Goal: Information Seeking & Learning: Learn about a topic

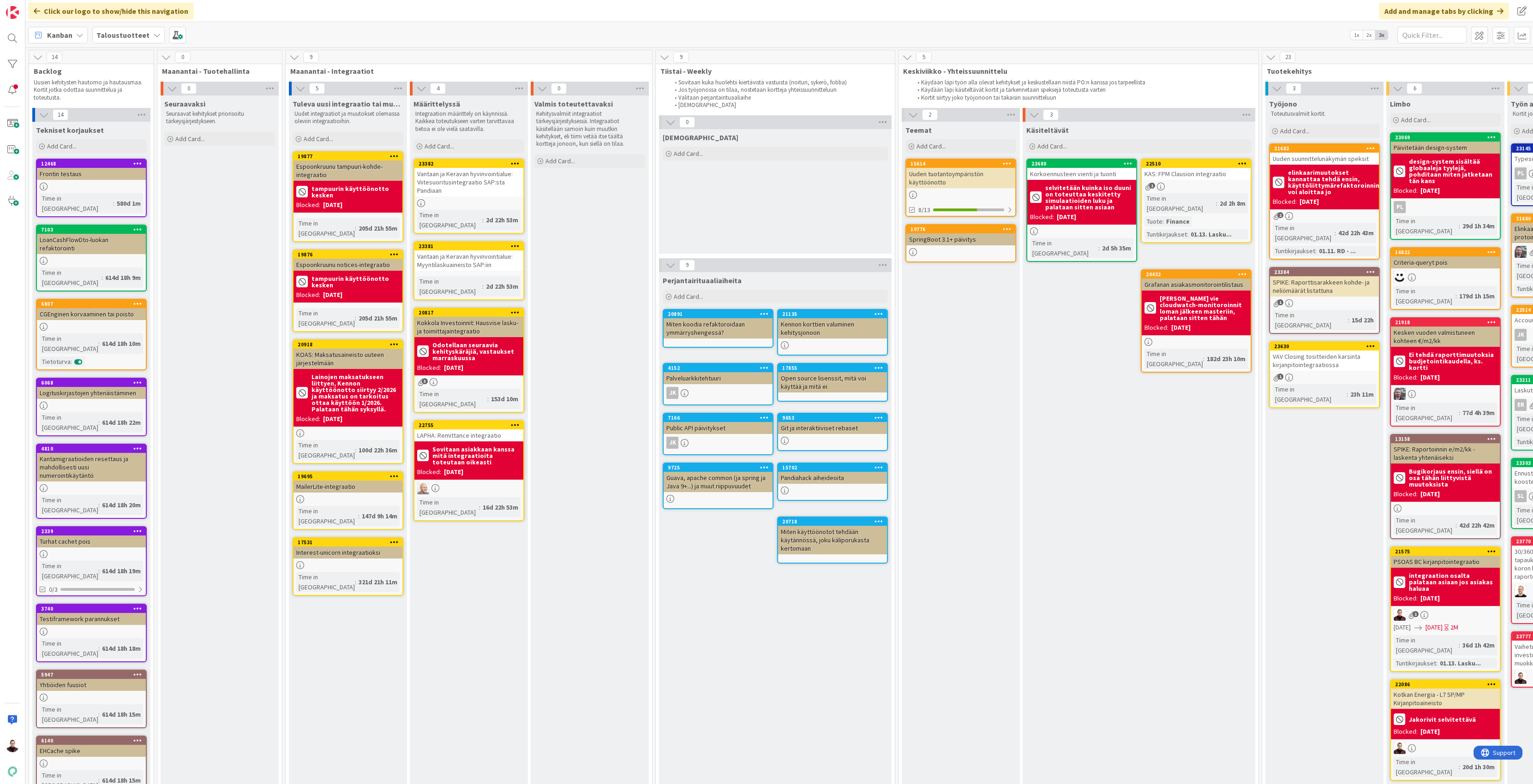
scroll to position [0, 511]
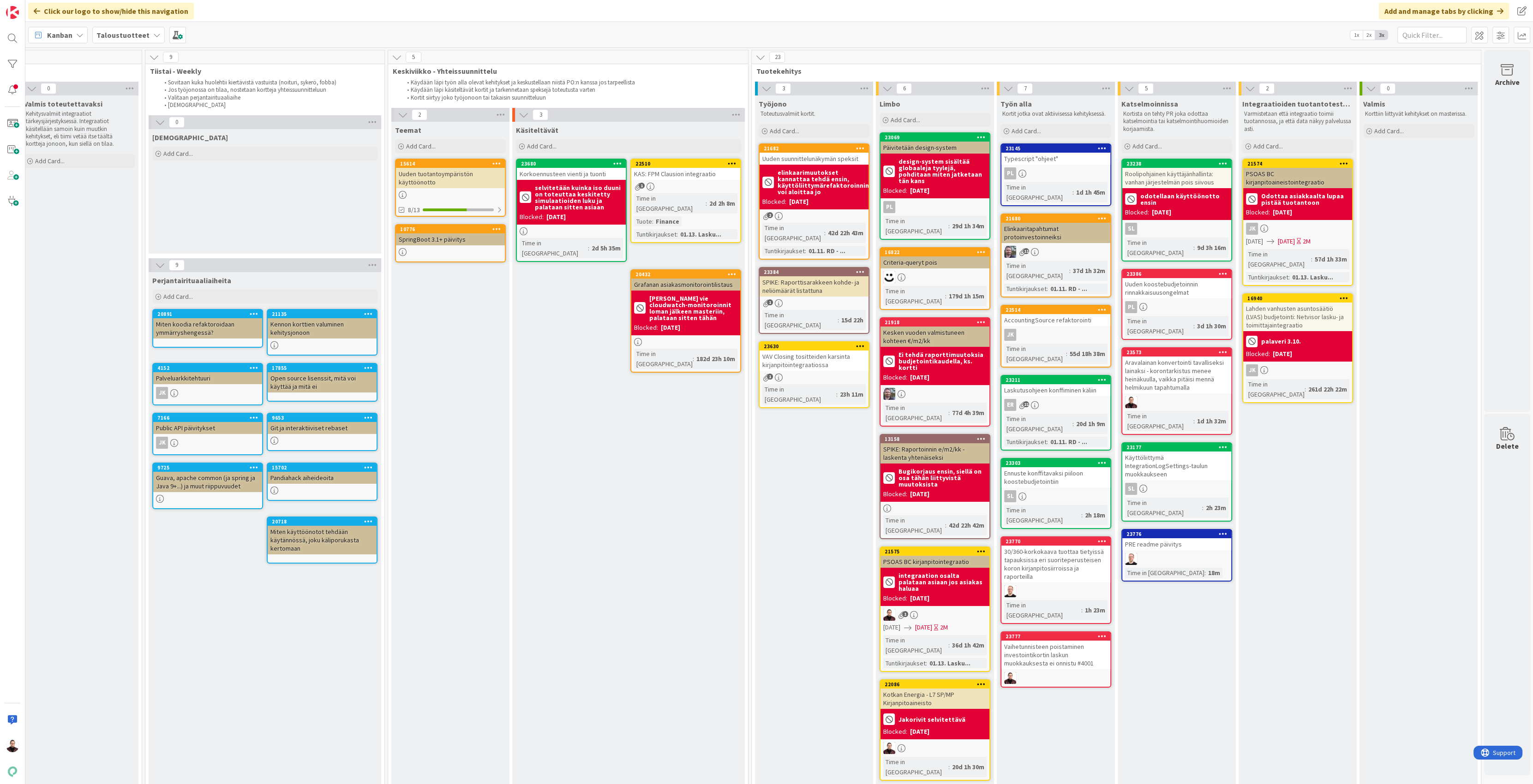
click at [905, 689] on div "Kotkan Energia - L7 SP/MP Kirjanpitoaineisto" at bounding box center [935, 699] width 109 height 20
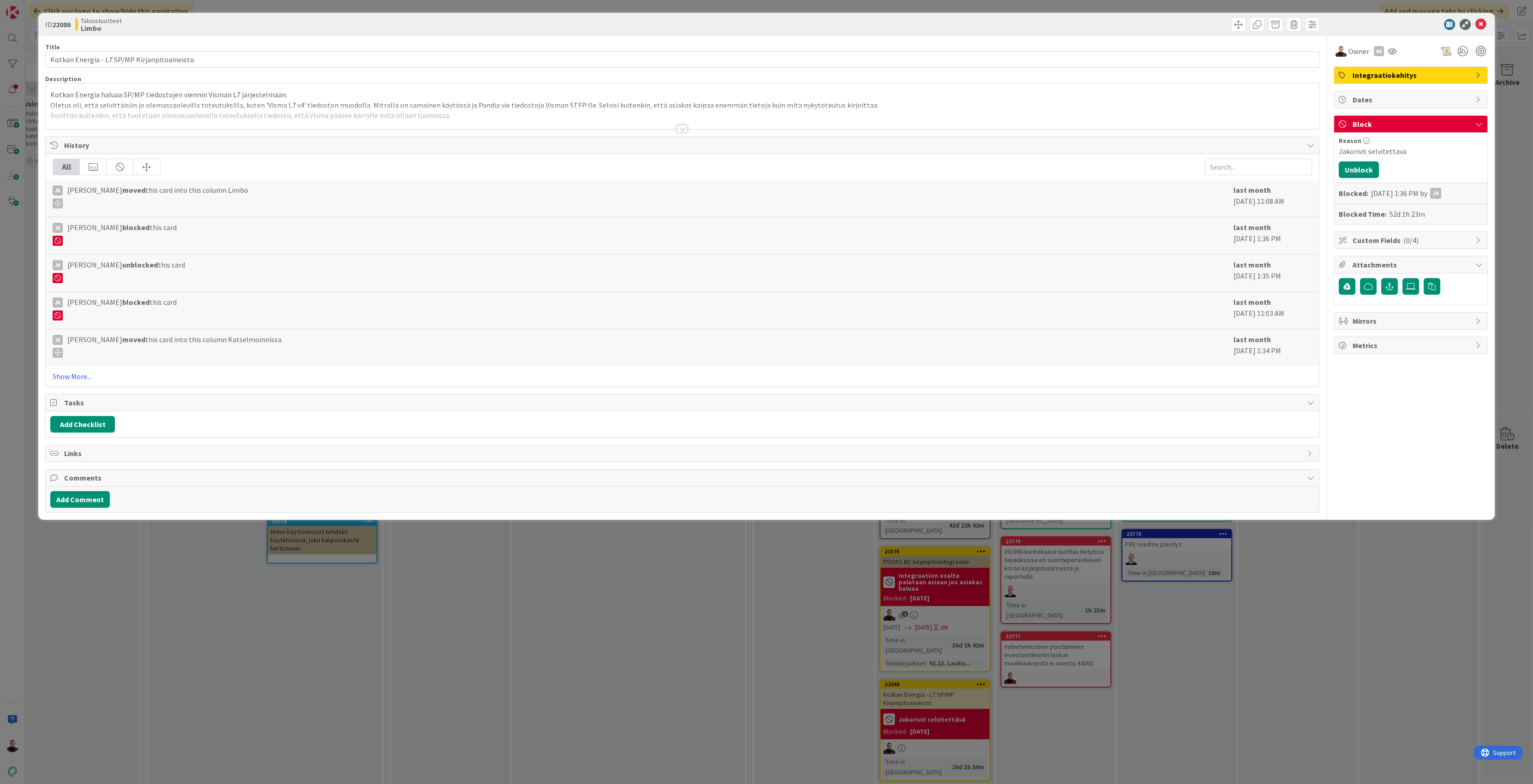
click at [686, 127] on div at bounding box center [682, 128] width 10 height 7
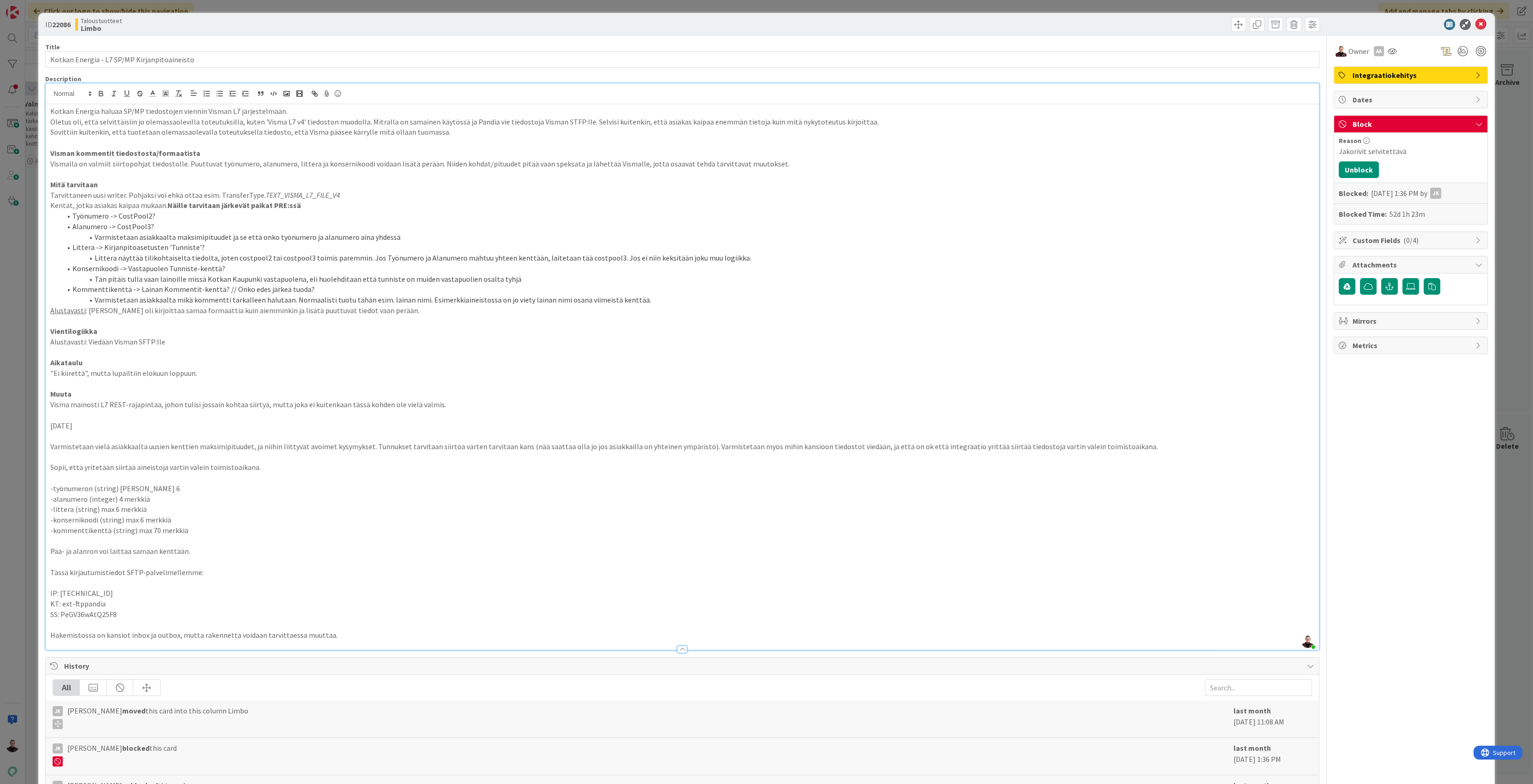
click at [186, 494] on p "-alanumero (integer) 4 merkkiä" at bounding box center [683, 499] width 1264 height 11
drag, startPoint x: 173, startPoint y: 496, endPoint x: 40, endPoint y: 486, distance: 133.4
click at [40, 486] on div "ID 22086 Taloustuotteet Limbo Title 44 / 128 Kotkan Energia - L7 SP/MP Kirjanpi…" at bounding box center [766, 527] width 1456 height 1028
click at [20, 306] on div "ID 22086 Taloustuotteet Limbo Title 44 / 128 Kotkan Energia - L7 SP/MP Kirjanpi…" at bounding box center [766, 392] width 1533 height 784
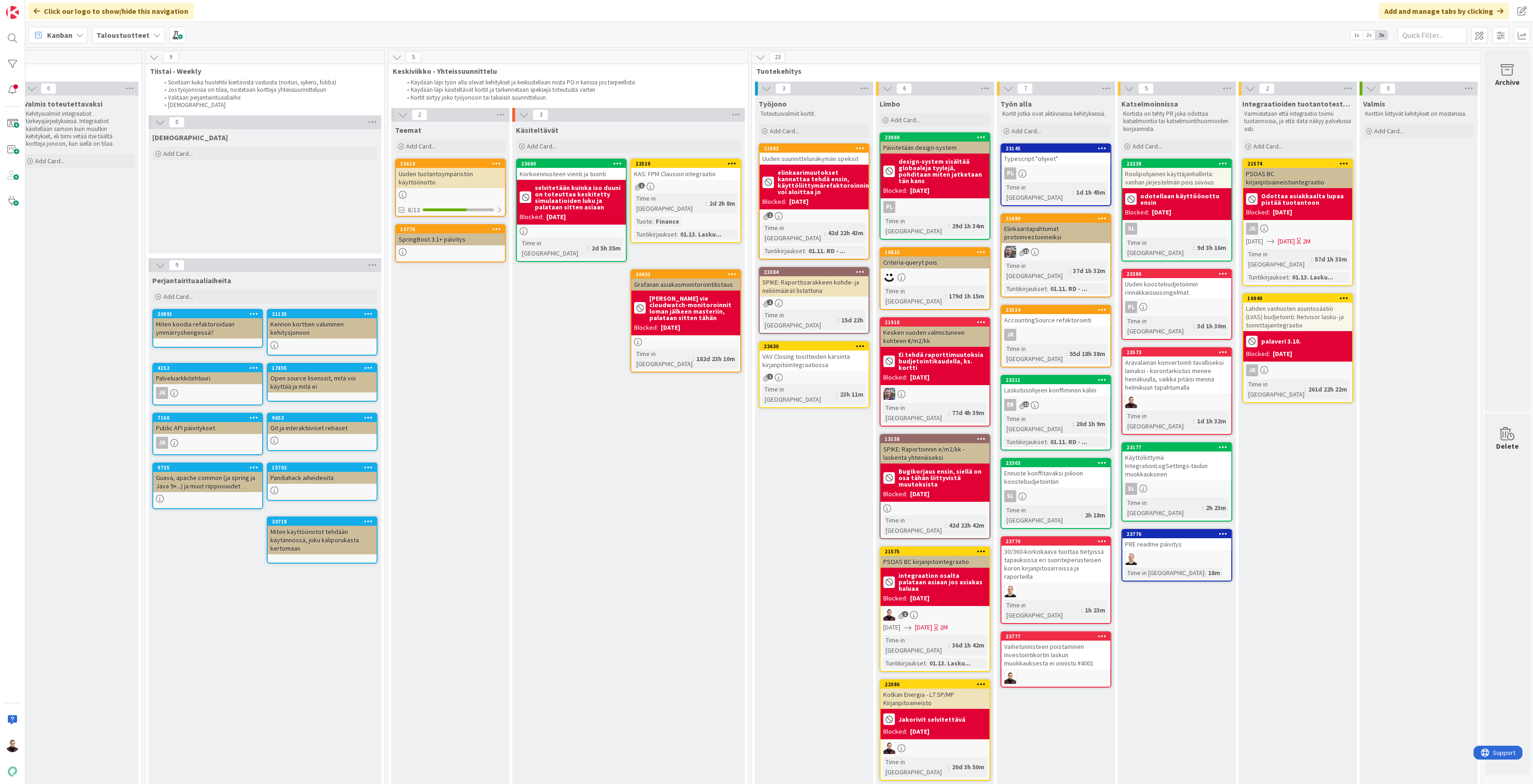
click at [898, 689] on div "Kotkan Energia - L7 SP/MP Kirjanpitoaineisto" at bounding box center [935, 699] width 109 height 20
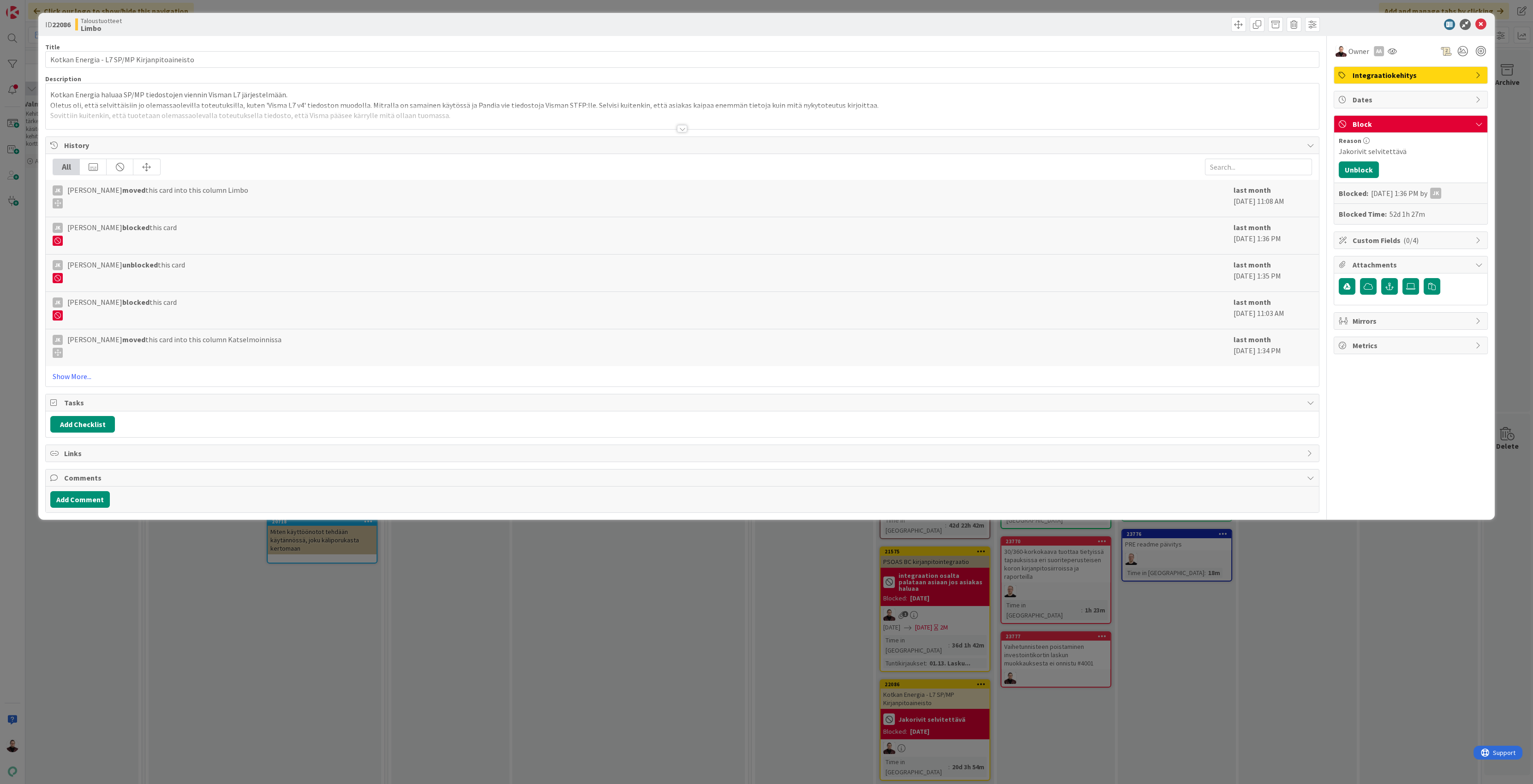
click at [423, 123] on div at bounding box center [682, 118] width 1273 height 24
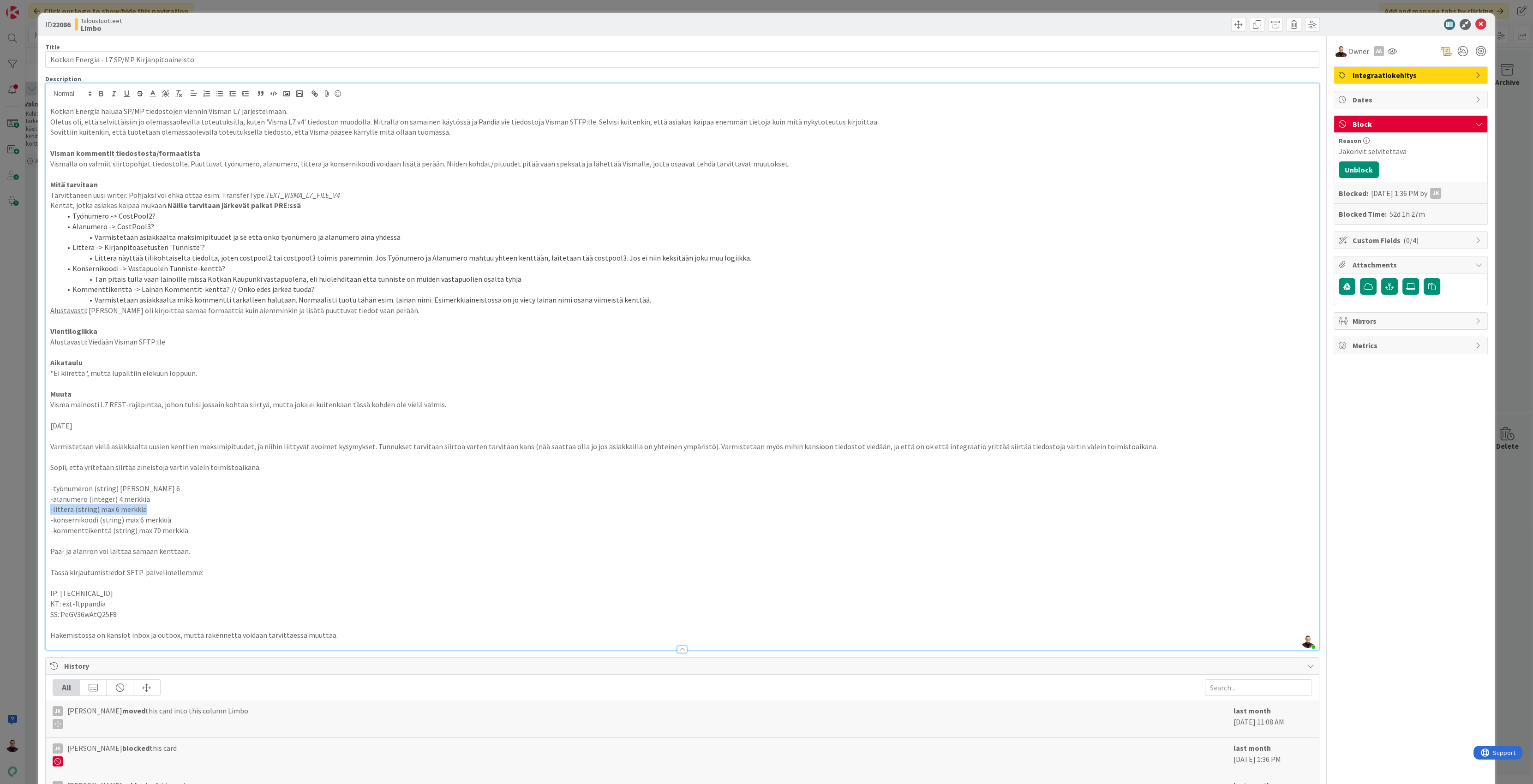
drag, startPoint x: 155, startPoint y: 507, endPoint x: -5, endPoint y: 506, distance: 160.0
click at [0, 506] on html "Click our logo to show/hide this navigation Add and manage tabs by clicking Kan…" at bounding box center [766, 392] width 1533 height 784
click at [413, 504] on p "-littera (string) max 6 merkkiä" at bounding box center [683, 510] width 1264 height 11
click at [155, 257] on li "Littera näyttää tilikohtaiselta tiedolta, joten costpool2 tai costpool3 toimis …" at bounding box center [687, 258] width 1253 height 11
click at [155, 432] on p at bounding box center [683, 436] width 1264 height 11
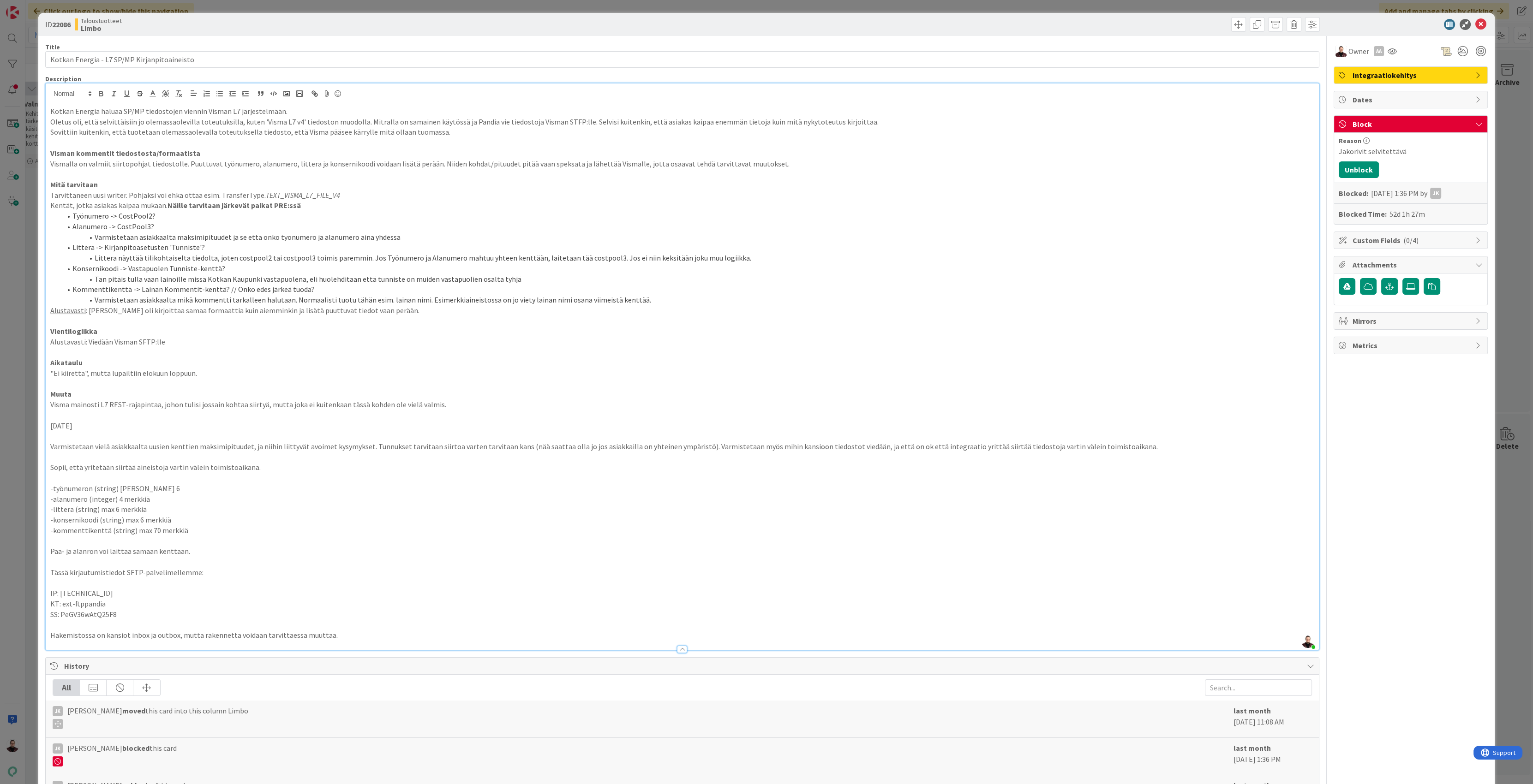
click at [1499, 516] on div "ID 22086 Taloustuotteet Limbo Title 44 / 128 Kotkan Energia - L7 SP/MP Kirjanpi…" at bounding box center [766, 392] width 1533 height 784
